Goal: Transaction & Acquisition: Register for event/course

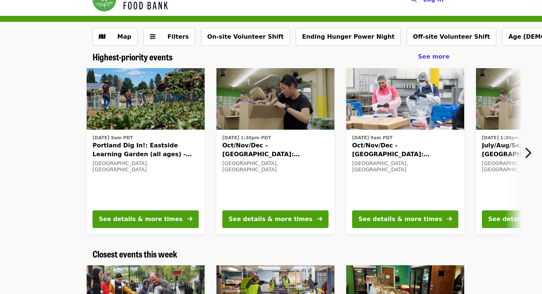
scroll to position [18, 0]
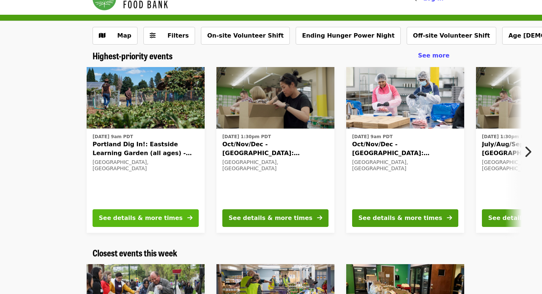
click at [155, 210] on button "See details & more times" at bounding box center [146, 218] width 106 height 18
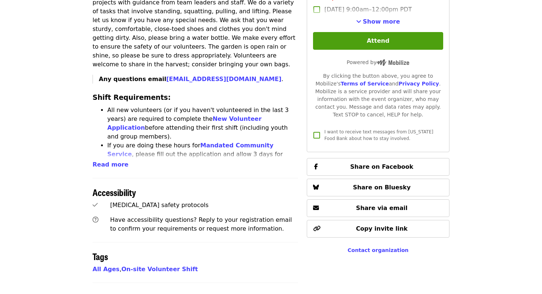
scroll to position [302, 0]
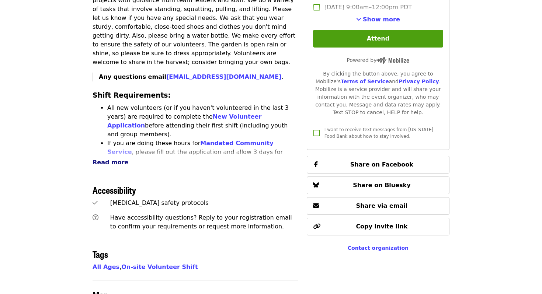
click at [108, 159] on span "Read more" at bounding box center [111, 162] width 36 height 7
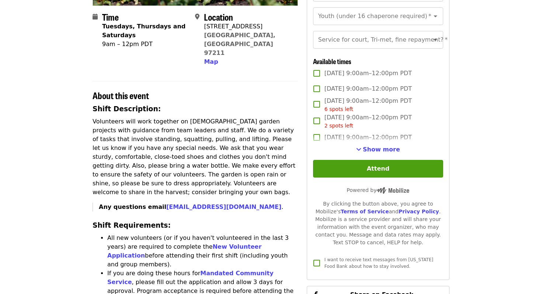
scroll to position [173, 0]
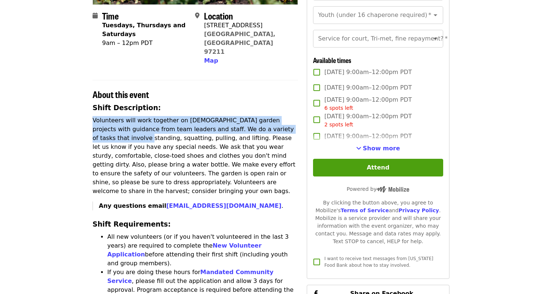
drag, startPoint x: 91, startPoint y: 103, endPoint x: 93, endPoint y: 118, distance: 14.5
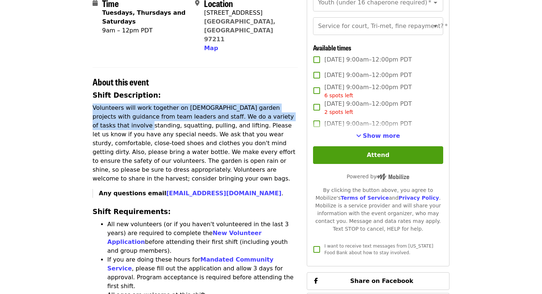
scroll to position [187, 0]
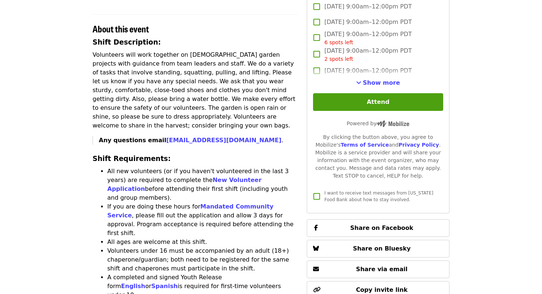
scroll to position [0, 0]
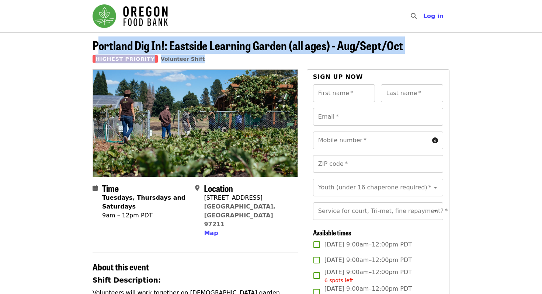
drag, startPoint x: 96, startPoint y: 42, endPoint x: 496, endPoint y: 53, distance: 399.5
click at [496, 53] on header "Portland Dig In!: Eastside Learning Garden (all ages) - Aug/Sept/Oct Highest Pr…" at bounding box center [271, 50] width 542 height 37
copy span "ortland Dig In!: Eastside Learning Garden (all ages) - Aug/Sept/Oct"
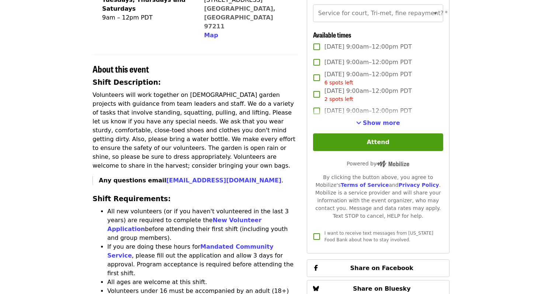
scroll to position [170, 0]
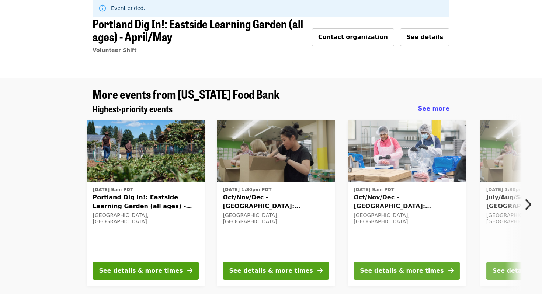
scroll to position [48, 0]
